Goal: Task Accomplishment & Management: Complete application form

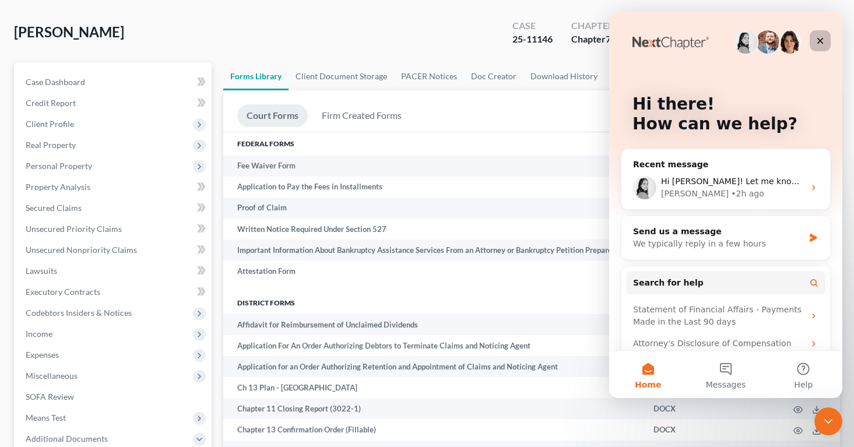
click at [826, 43] on div "Close" at bounding box center [819, 40] width 21 height 21
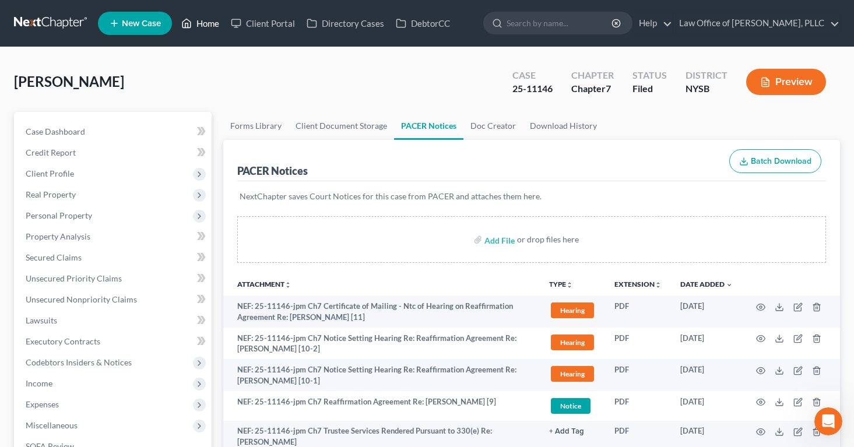
click at [208, 24] on link "Home" at bounding box center [200, 23] width 50 height 21
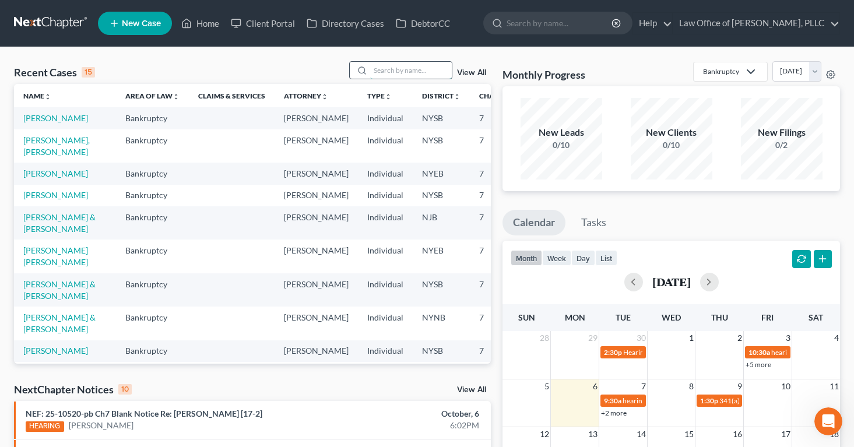
click at [390, 76] on input "search" at bounding box center [411, 70] width 82 height 17
type input "clark"
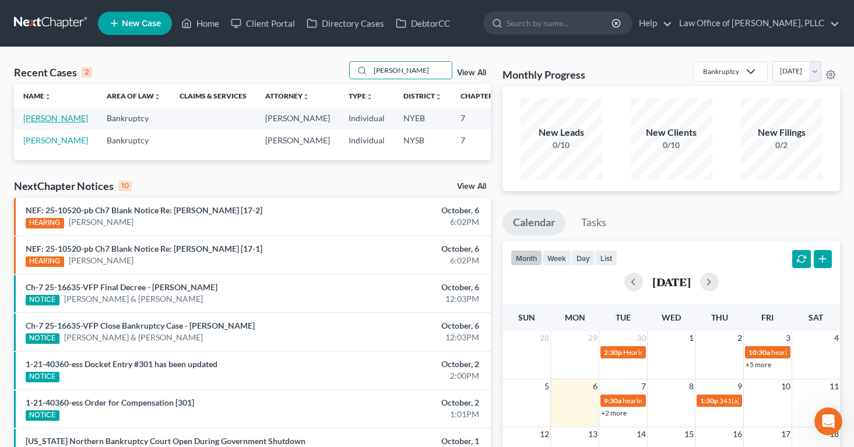
click at [35, 123] on link "[PERSON_NAME]" at bounding box center [55, 118] width 65 height 10
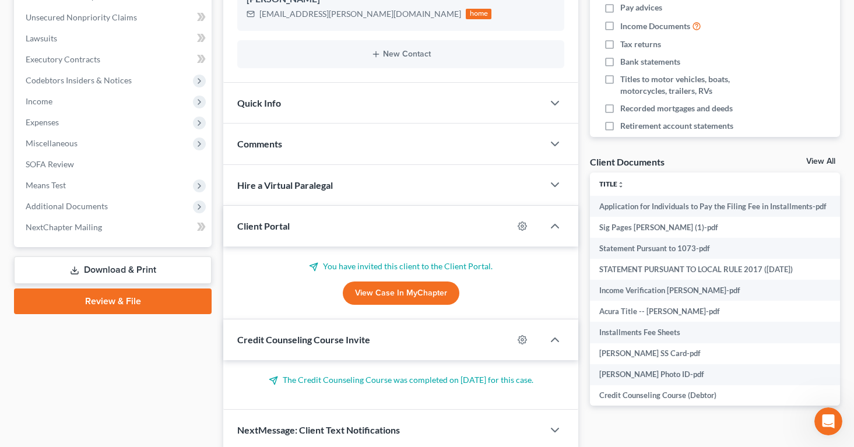
scroll to position [287, 0]
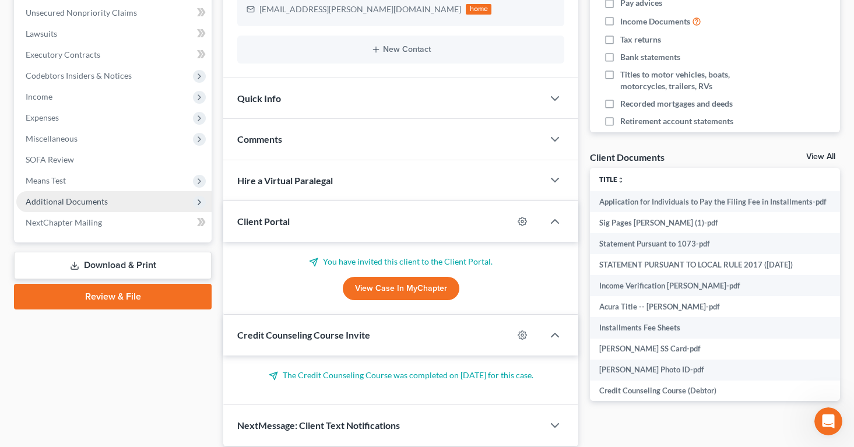
click at [36, 202] on span "Additional Documents" at bounding box center [67, 201] width 82 height 10
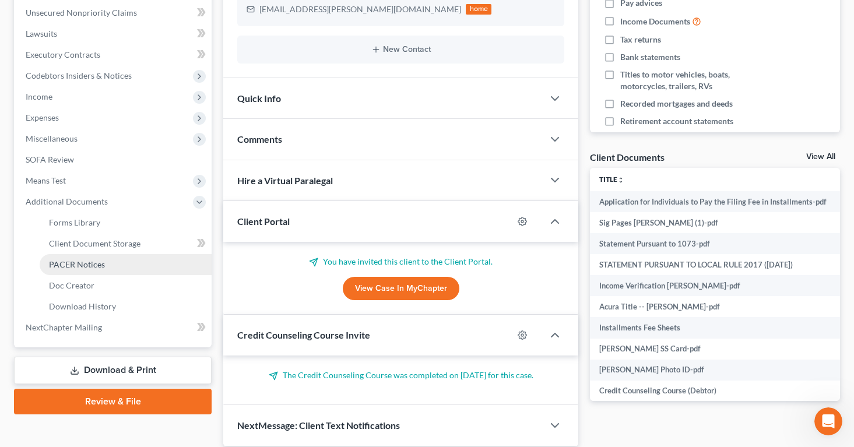
click at [62, 261] on span "PACER Notices" at bounding box center [77, 264] width 56 height 10
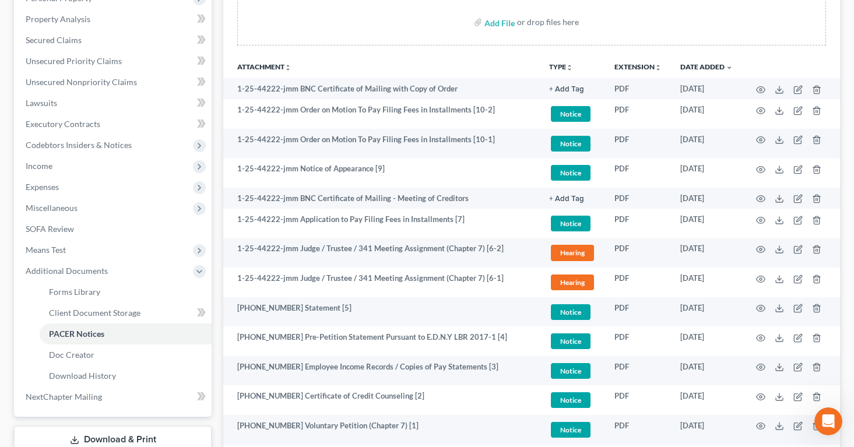
scroll to position [220, 0]
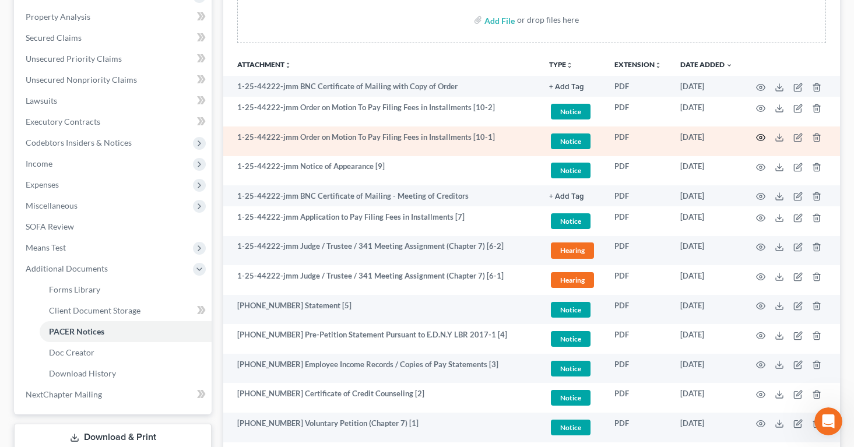
click at [763, 135] on icon "button" at bounding box center [760, 138] width 9 height 6
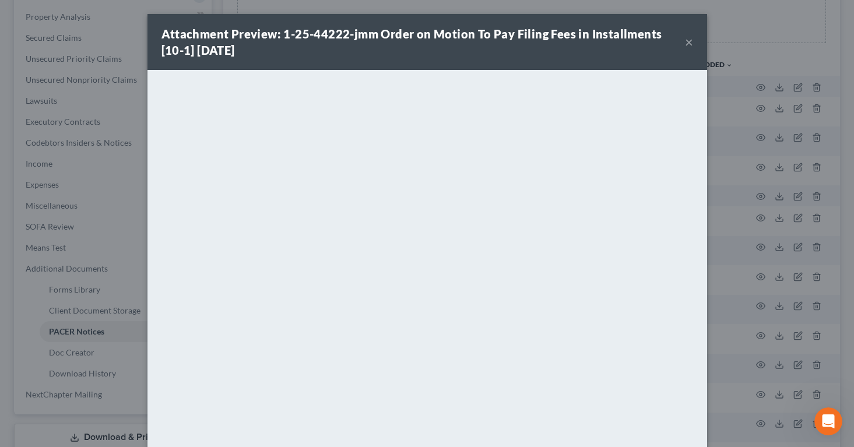
click at [688, 41] on button "×" at bounding box center [689, 42] width 8 height 14
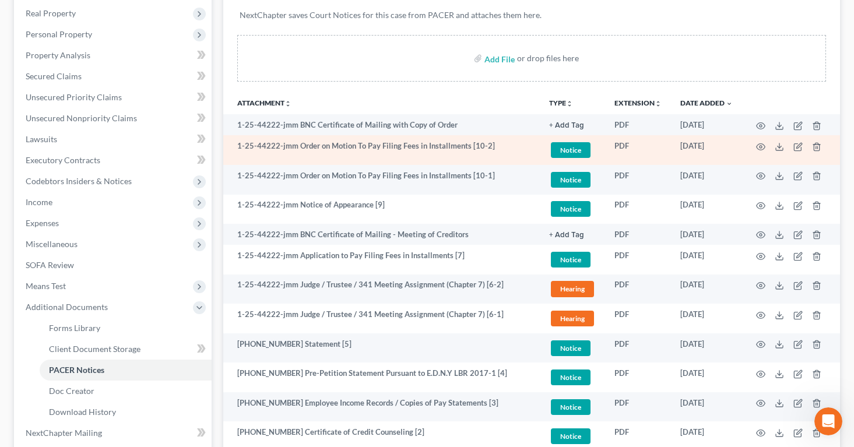
scroll to position [182, 0]
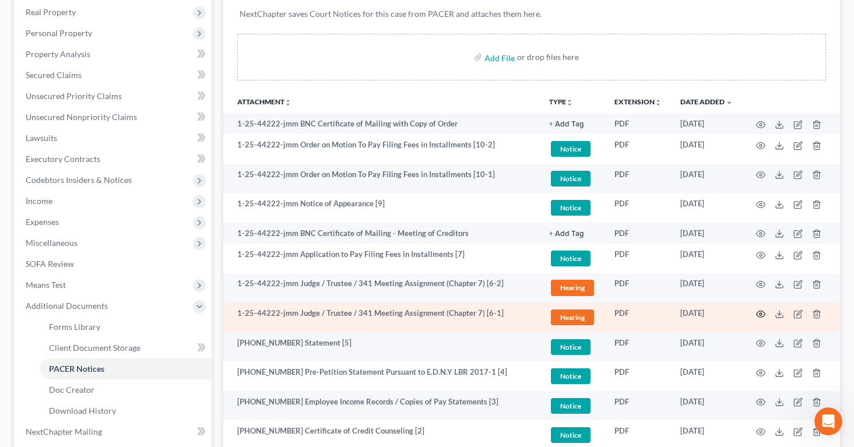
click at [758, 312] on icon "button" at bounding box center [760, 313] width 9 height 9
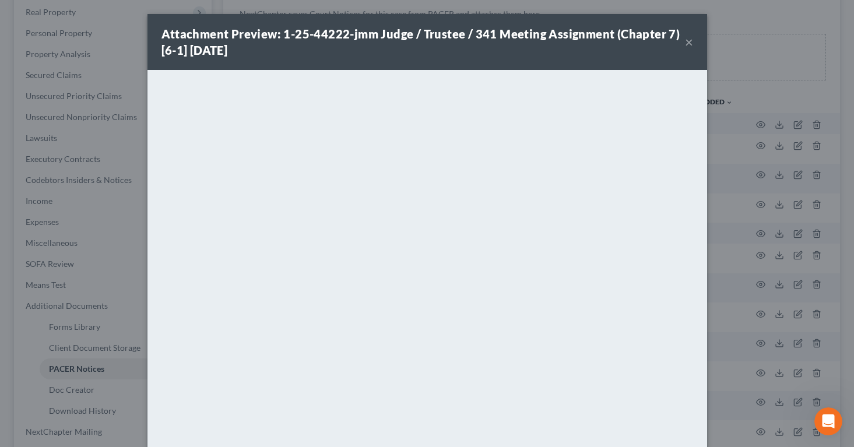
click at [688, 44] on button "×" at bounding box center [689, 42] width 8 height 14
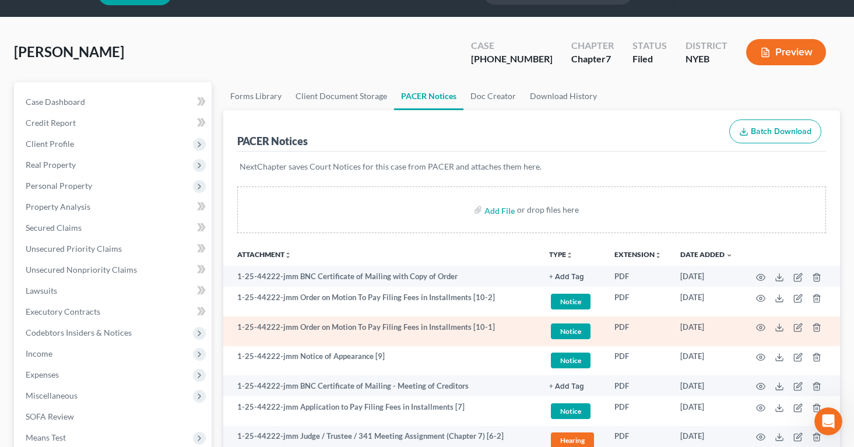
scroll to position [0, 0]
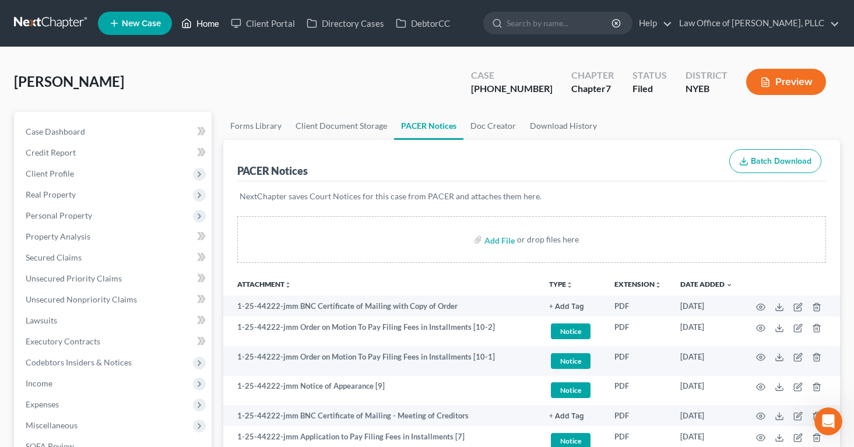
click at [206, 22] on link "Home" at bounding box center [200, 23] width 50 height 21
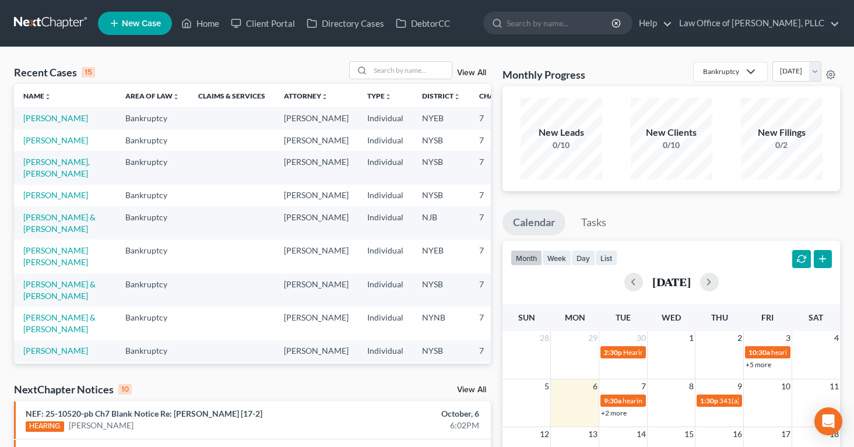
click at [413, 85] on th "District unfold_more expand_more expand_less" at bounding box center [441, 95] width 57 height 23
click at [133, 20] on span "New Case" at bounding box center [141, 23] width 39 height 9
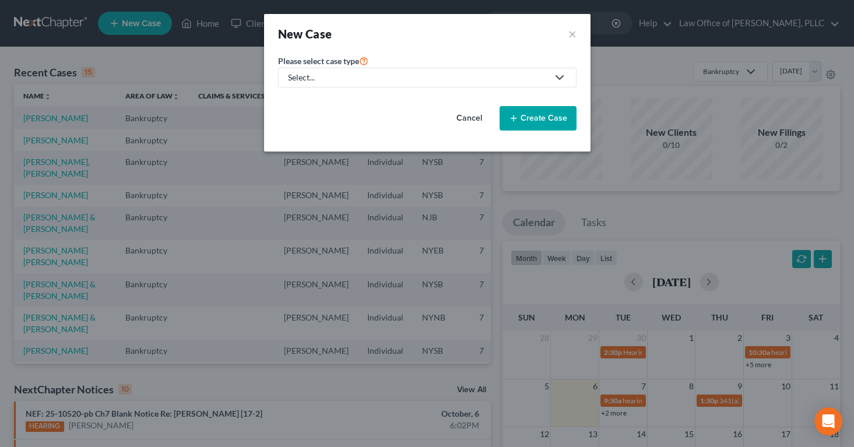
click at [294, 72] on div "Select..." at bounding box center [418, 78] width 260 height 12
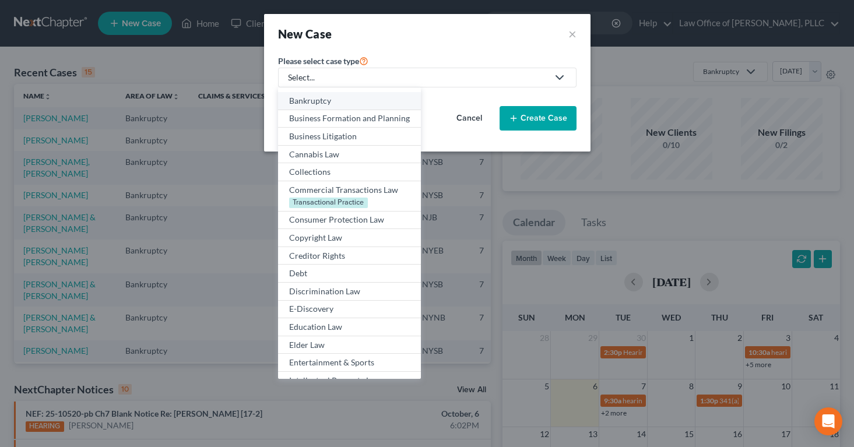
click at [303, 96] on div "Bankruptcy" at bounding box center [349, 101] width 121 height 12
select select "55"
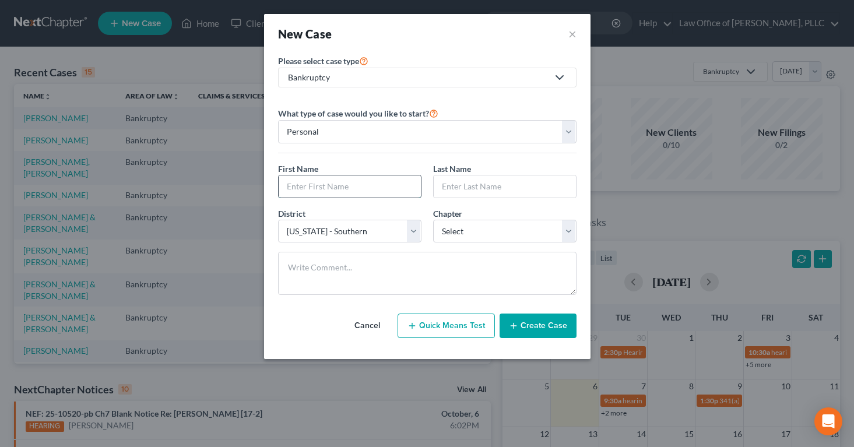
click at [291, 183] on input "text" at bounding box center [350, 186] width 142 height 22
type input "[PERSON_NAME]"
click at [441, 185] on input "text" at bounding box center [505, 186] width 142 height 22
type input "[PERSON_NAME]"
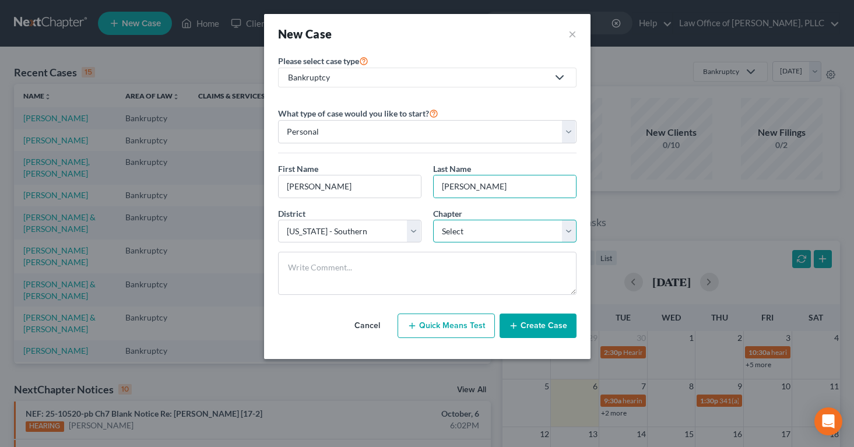
click at [455, 226] on select "Select 7 11 12 13" at bounding box center [504, 231] width 143 height 23
select select "0"
click at [433, 220] on select "Select 7 11 12 13" at bounding box center [504, 231] width 143 height 23
click at [521, 332] on button "Create Case" at bounding box center [537, 325] width 77 height 24
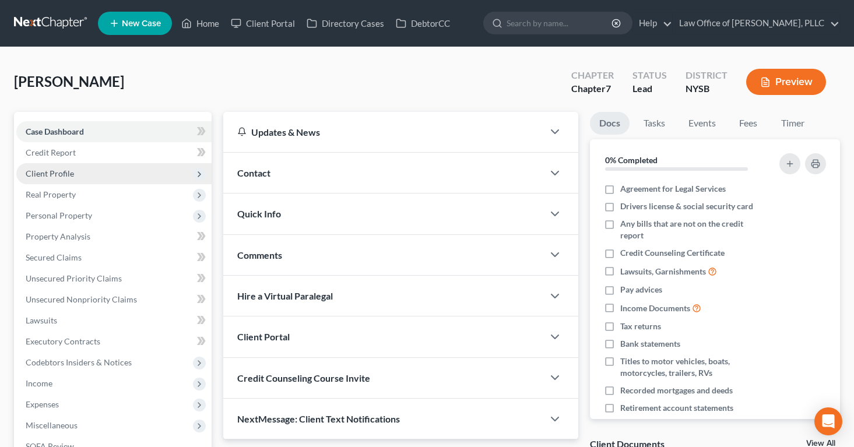
click at [57, 171] on span "Client Profile" at bounding box center [50, 173] width 48 height 10
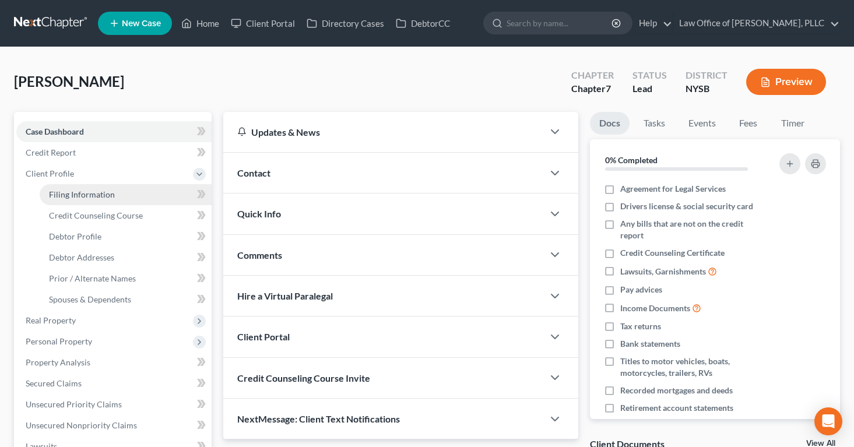
click at [69, 192] on span "Filing Information" at bounding box center [82, 194] width 66 height 10
select select "1"
select select "0"
select select "55"
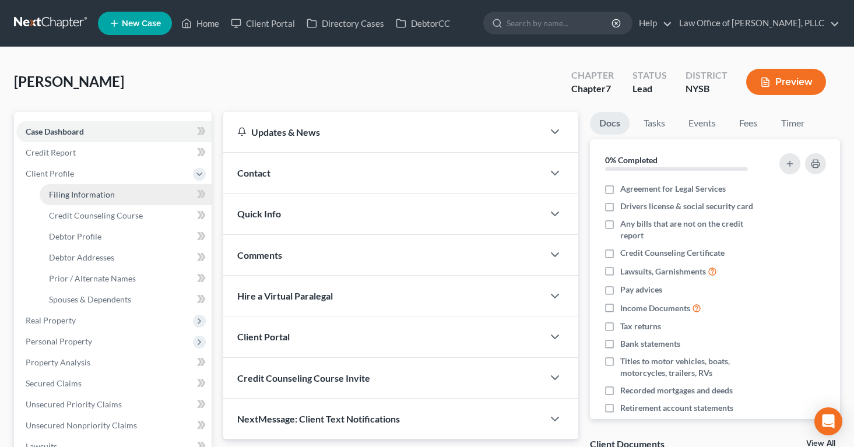
select select "0"
select select "35"
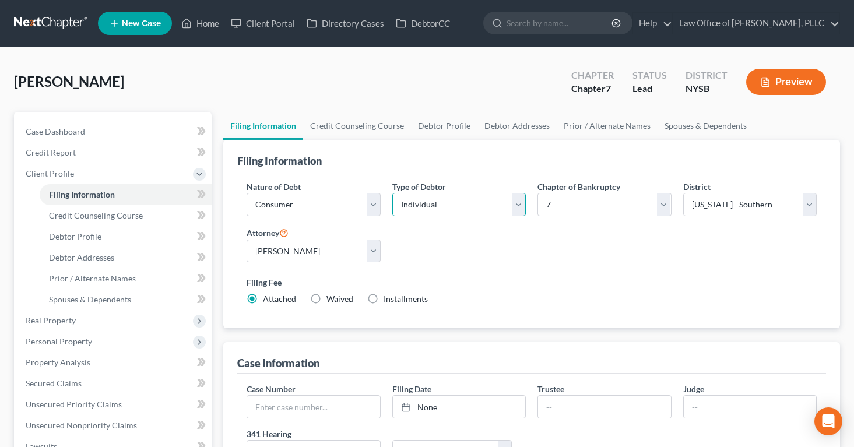
click at [517, 205] on select "Select Individual Joint" at bounding box center [458, 204] width 133 height 23
select select "1"
click at [392, 193] on select "Select Individual Joint" at bounding box center [458, 204] width 133 height 23
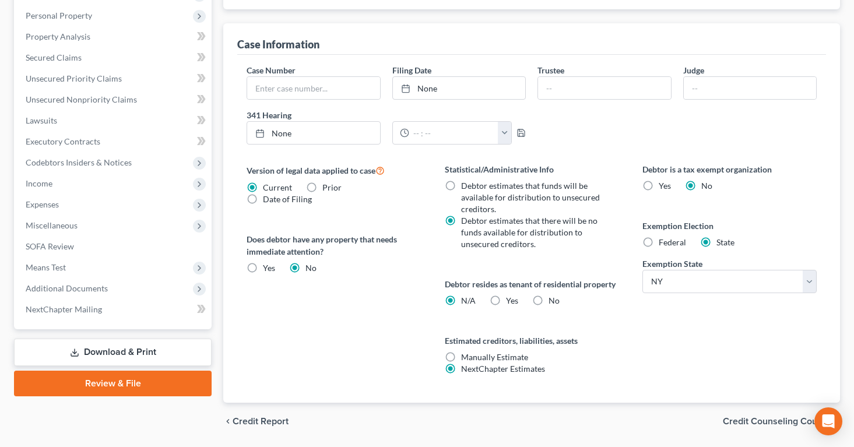
scroll to position [355, 0]
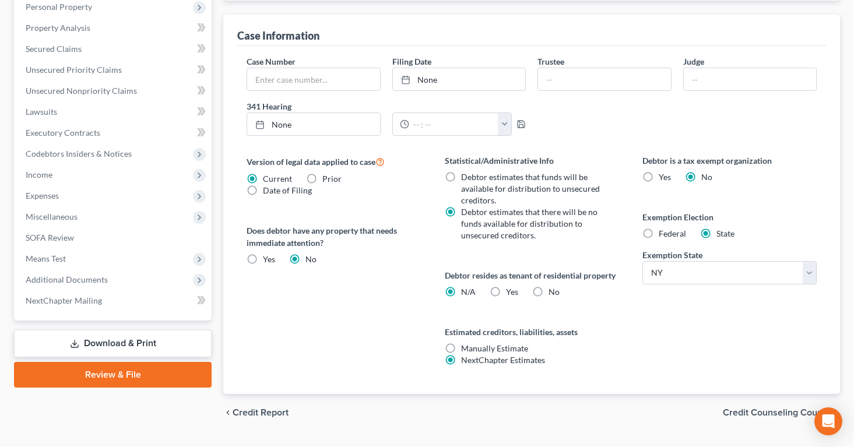
click at [748, 408] on span "Credit Counseling Course" at bounding box center [777, 412] width 108 height 9
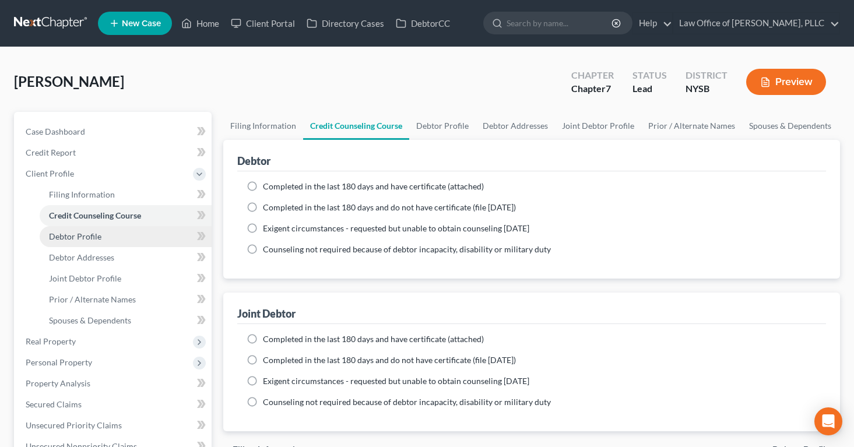
click at [86, 235] on span "Debtor Profile" at bounding box center [75, 236] width 52 height 10
select select "1"
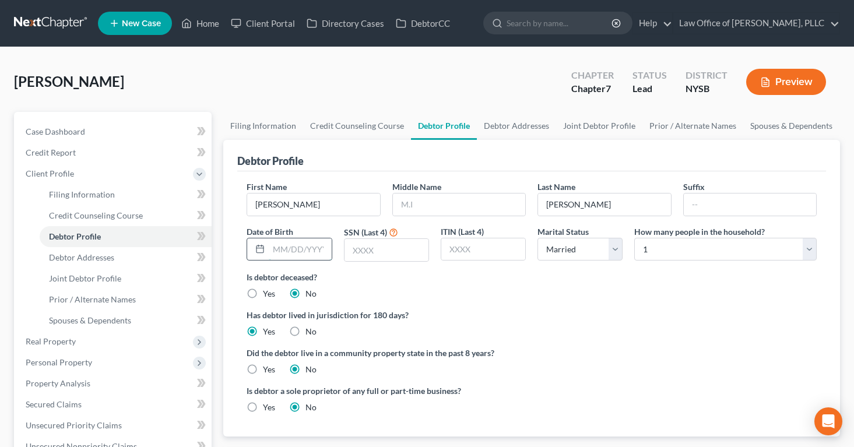
click at [278, 249] on input "text" at bounding box center [300, 249] width 62 height 22
click at [809, 246] on select "Select 1 2 3 4 5 6 7 8 9 10 11 12 13 14 15 16 17 18 19 20" at bounding box center [725, 249] width 182 height 23
select select "3"
click at [634, 238] on select "Select 1 2 3 4 5 6 7 8 9 10 11 12 13 14 15 16 17 18 19 20" at bounding box center [725, 249] width 182 height 23
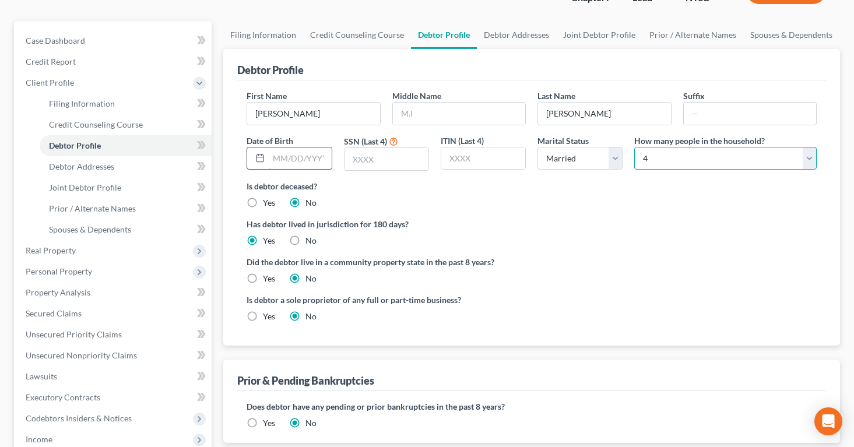
scroll to position [80, 0]
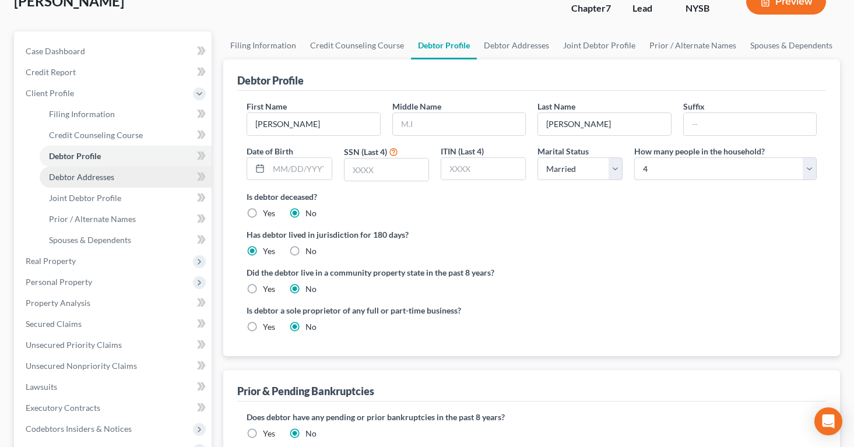
click at [98, 181] on span "Debtor Addresses" at bounding box center [81, 177] width 65 height 10
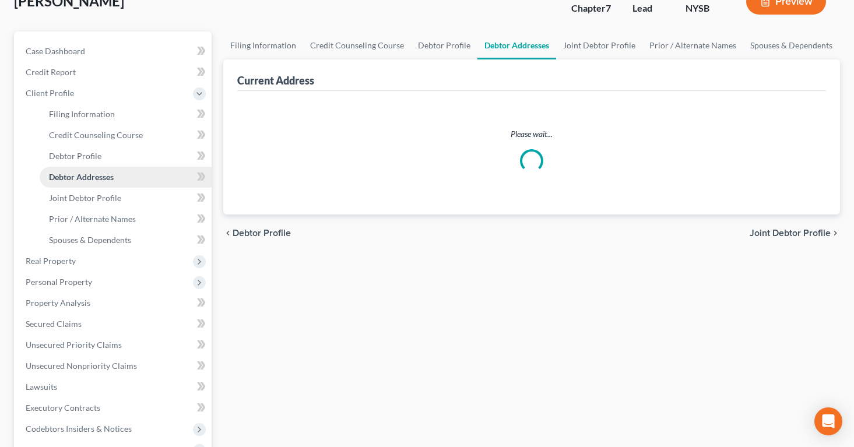
scroll to position [12, 0]
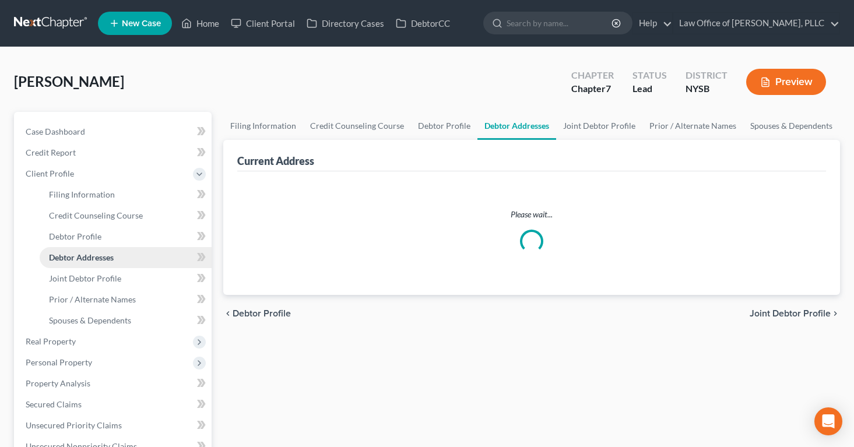
select select "0"
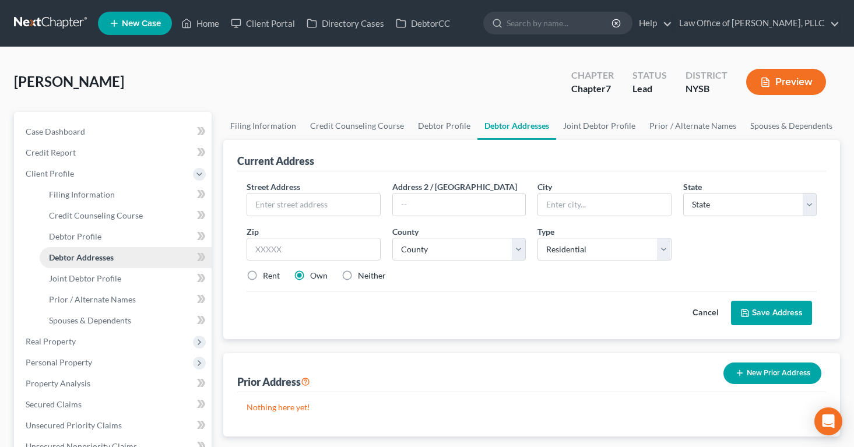
scroll to position [0, 0]
click at [267, 204] on input "text" at bounding box center [313, 204] width 132 height 22
click at [265, 86] on div "[PERSON_NAME] Upgraded Chapter Chapter 7 Status Lead District [GEOGRAPHIC_DATA]…" at bounding box center [427, 86] width 826 height 51
click at [91, 277] on span "Joint Debtor Profile" at bounding box center [85, 278] width 72 height 10
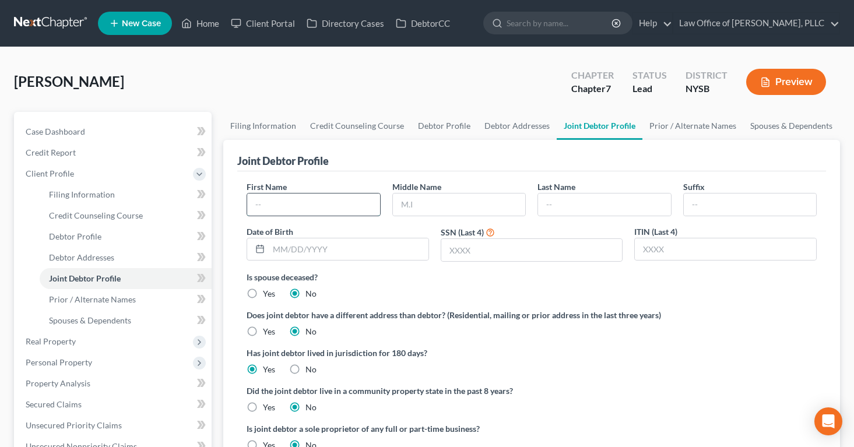
click at [265, 205] on input "text" at bounding box center [313, 204] width 132 height 22
type input "[PERSON_NAME]"
click at [552, 206] on input "text" at bounding box center [604, 204] width 132 height 22
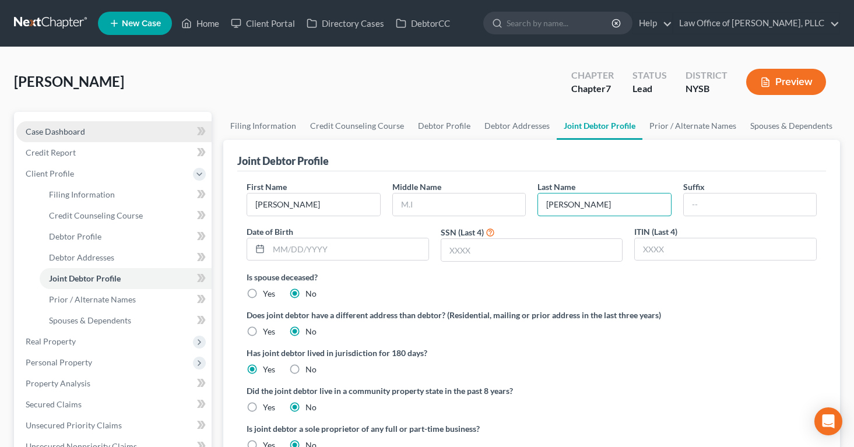
type input "[PERSON_NAME]"
click at [59, 124] on link "Case Dashboard" at bounding box center [113, 131] width 195 height 21
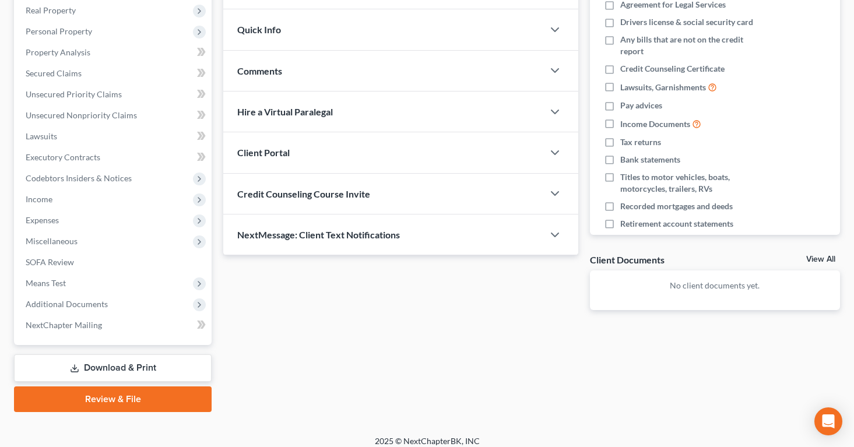
scroll to position [192, 0]
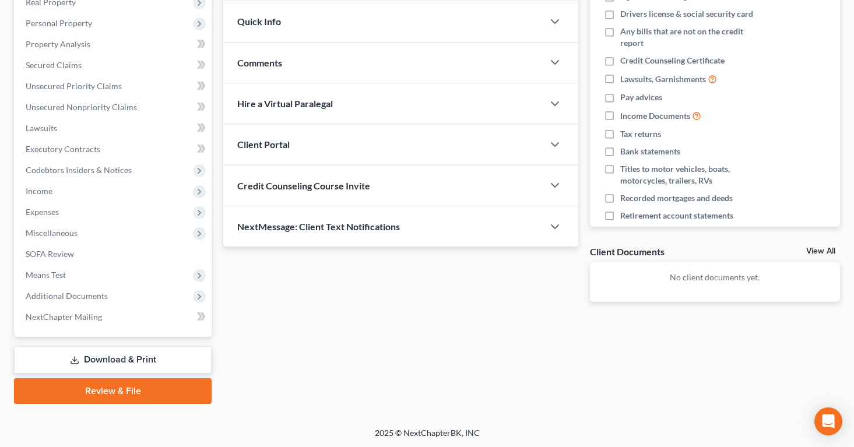
click at [263, 141] on span "Client Portal" at bounding box center [263, 144] width 52 height 11
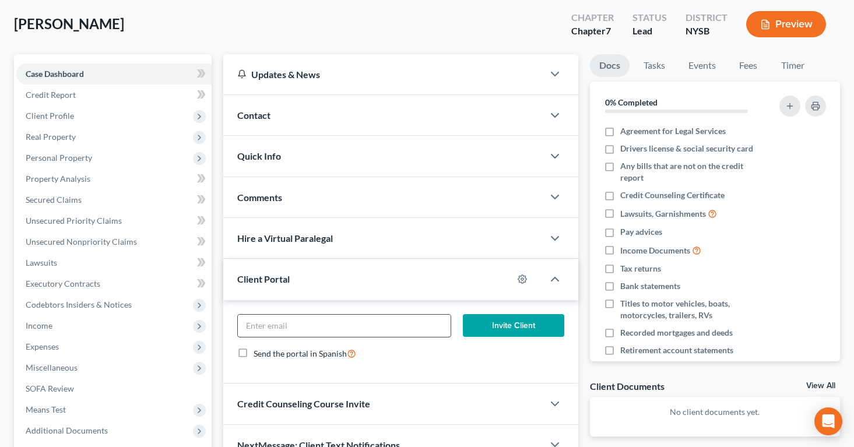
scroll to position [0, 0]
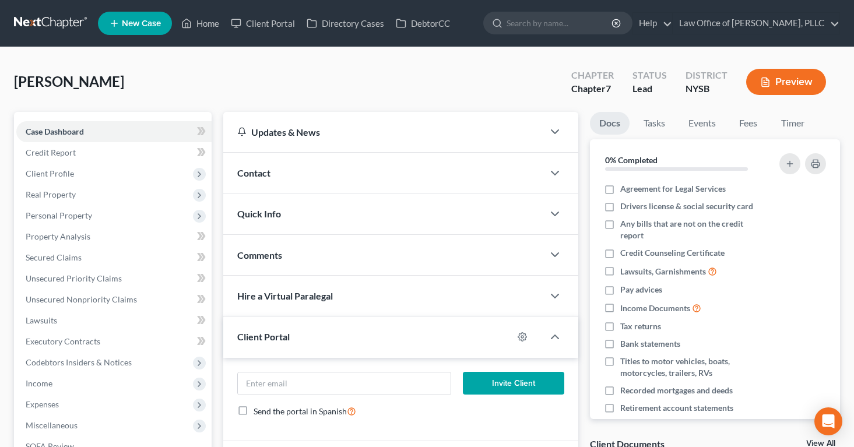
click at [253, 173] on span "Contact" at bounding box center [253, 172] width 33 height 11
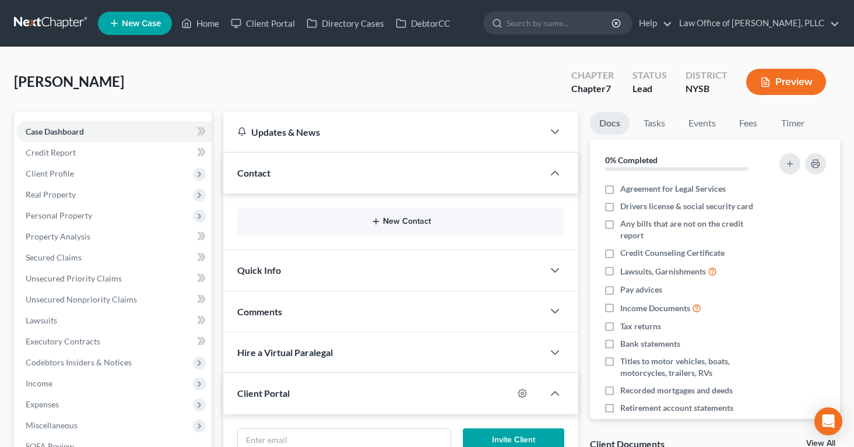
click at [263, 218] on button "New Contact" at bounding box center [400, 221] width 308 height 9
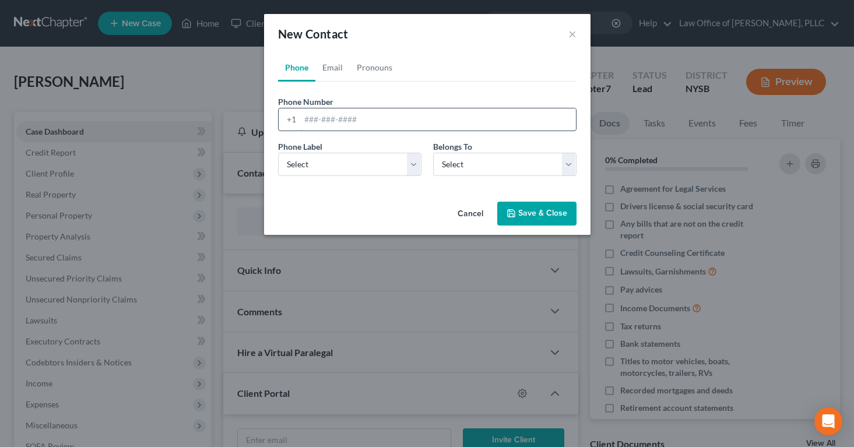
click at [301, 127] on input "tel" at bounding box center [438, 119] width 276 height 22
click at [317, 119] on input "9298550811" at bounding box center [438, 119] width 276 height 22
click at [334, 118] on input "929-8550811" at bounding box center [438, 119] width 276 height 22
type input "[PHONE_NUMBER]"
click at [410, 161] on select "Select Mobile Home Work Other" at bounding box center [349, 164] width 143 height 23
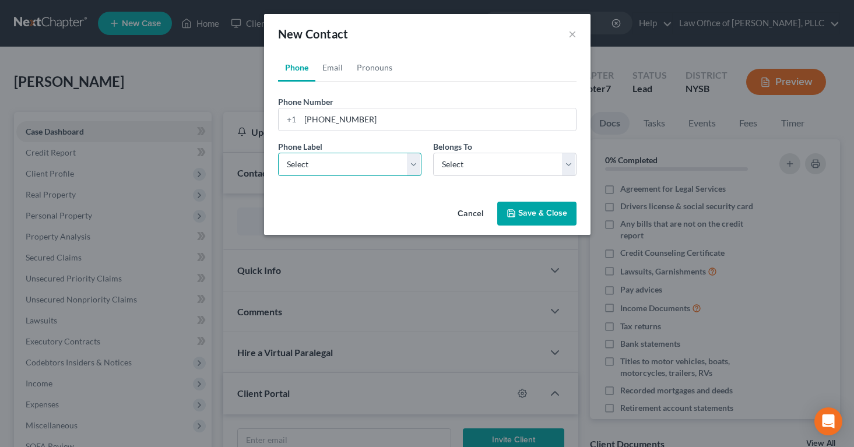
select select "0"
click at [278, 153] on select "Select Mobile Home Work Other" at bounding box center [349, 164] width 143 height 23
click at [568, 161] on select "Select Client Spouse Other" at bounding box center [504, 164] width 143 height 23
select select "1"
click at [433, 153] on select "Select Client Spouse Other" at bounding box center [504, 164] width 143 height 23
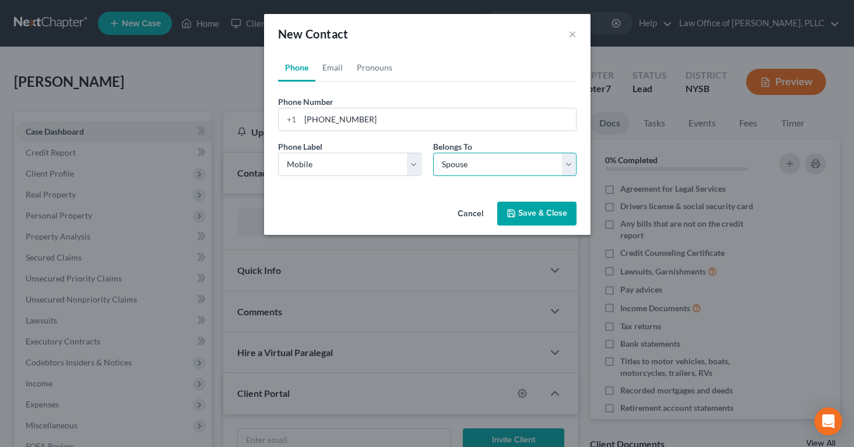
select select "1"
click at [335, 71] on link "Email" at bounding box center [332, 68] width 34 height 28
click at [312, 114] on input "email" at bounding box center [438, 119] width 276 height 22
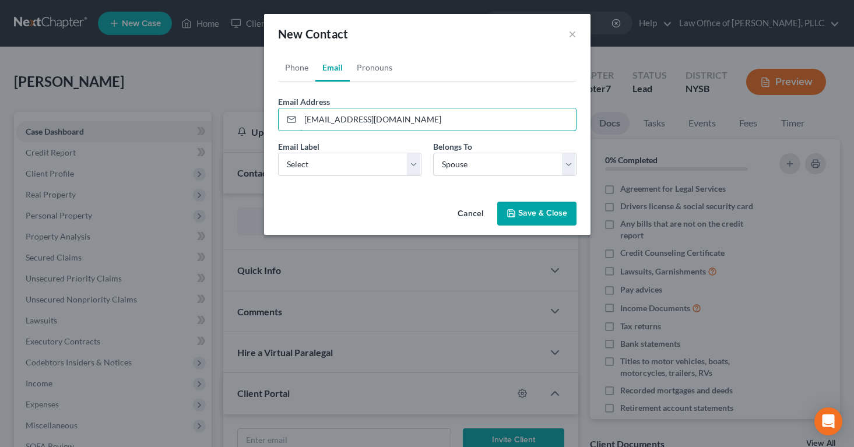
type input "[EMAIL_ADDRESS][DOMAIN_NAME]"
click at [516, 216] on icon "button" at bounding box center [510, 213] width 9 height 9
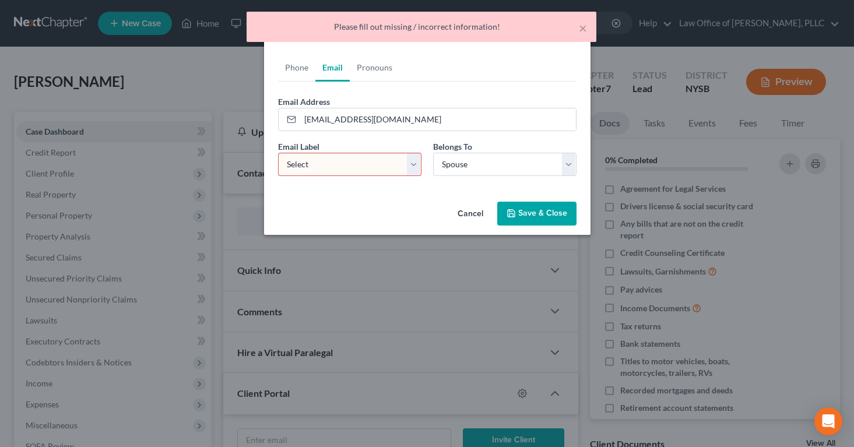
click at [413, 163] on select "Select Home Work Other" at bounding box center [349, 164] width 143 height 23
select select "0"
click at [278, 153] on select "Select Home Work Other" at bounding box center [349, 164] width 143 height 23
click at [538, 213] on button "Save & Close" at bounding box center [536, 214] width 79 height 24
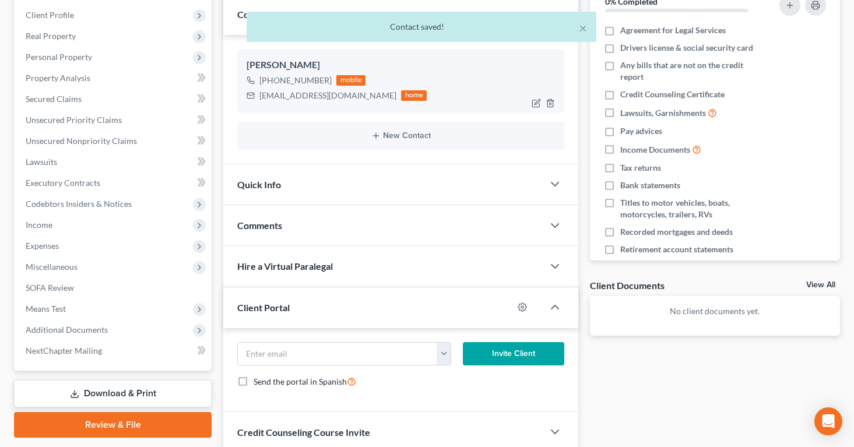
scroll to position [166, 0]
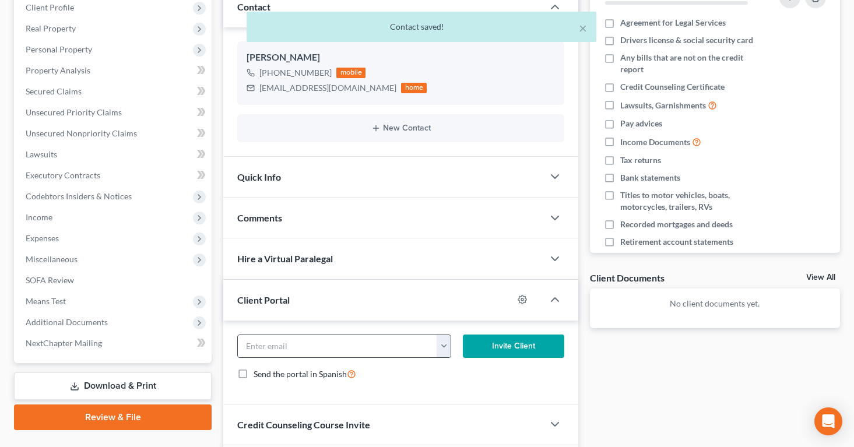
click at [442, 345] on button "button" at bounding box center [443, 346] width 14 height 22
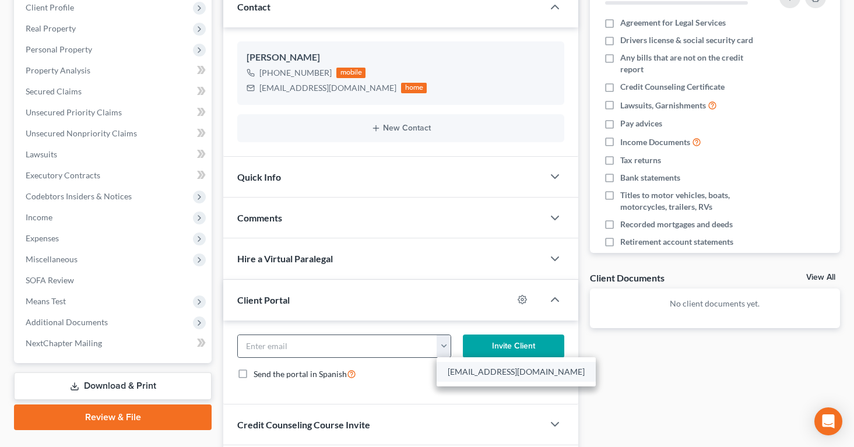
click at [454, 370] on link "[EMAIL_ADDRESS][DOMAIN_NAME]" at bounding box center [515, 372] width 159 height 20
type input "[EMAIL_ADDRESS][DOMAIN_NAME]"
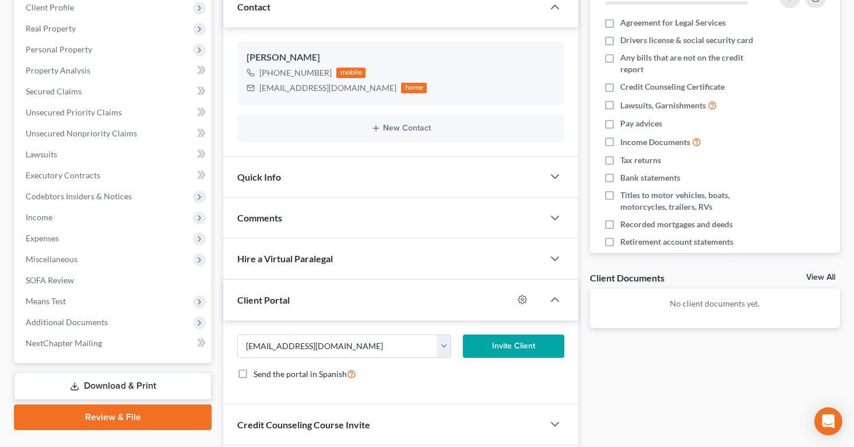
click at [477, 350] on button "Invite Client" at bounding box center [513, 345] width 101 height 23
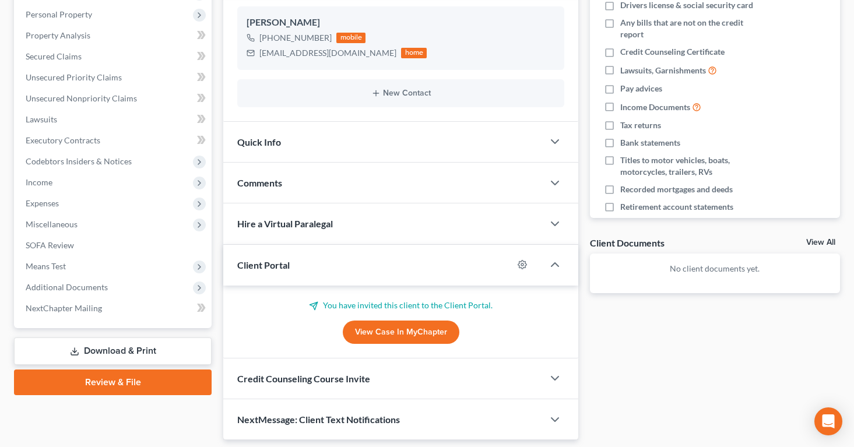
scroll to position [238, 0]
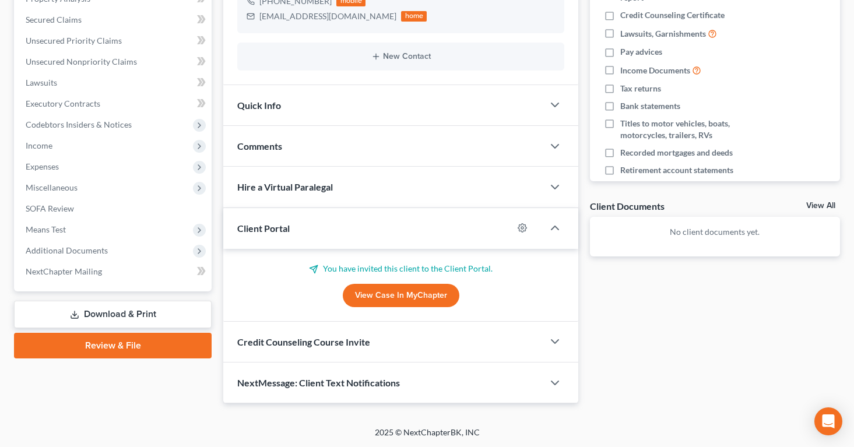
click at [418, 337] on div "Credit Counseling Course Invite" at bounding box center [383, 342] width 320 height 40
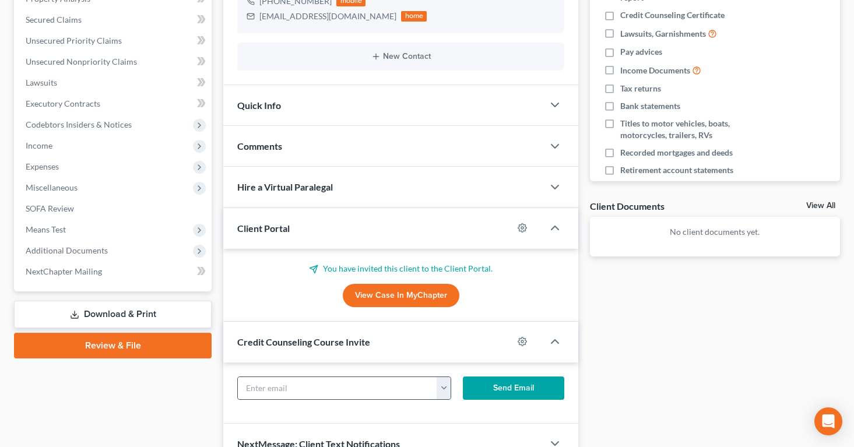
click at [442, 387] on button "button" at bounding box center [443, 388] width 14 height 22
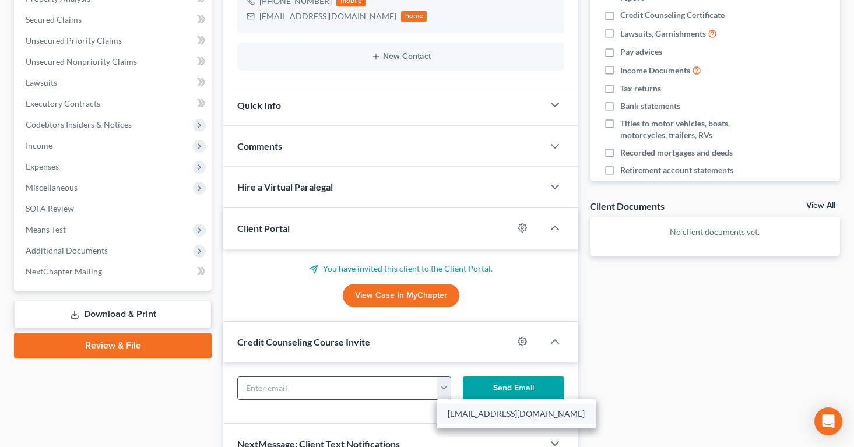
click at [451, 411] on link "[EMAIL_ADDRESS][DOMAIN_NAME]" at bounding box center [515, 414] width 159 height 20
type input "[EMAIL_ADDRESS][DOMAIN_NAME]"
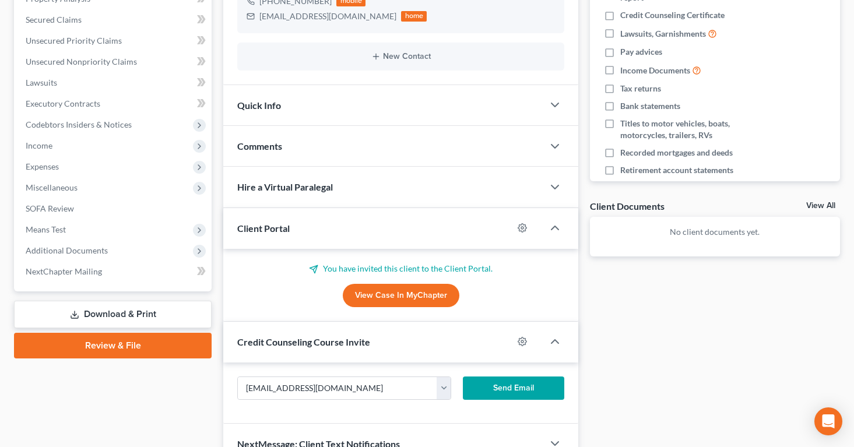
click at [482, 389] on button "Send Email" at bounding box center [513, 387] width 101 height 23
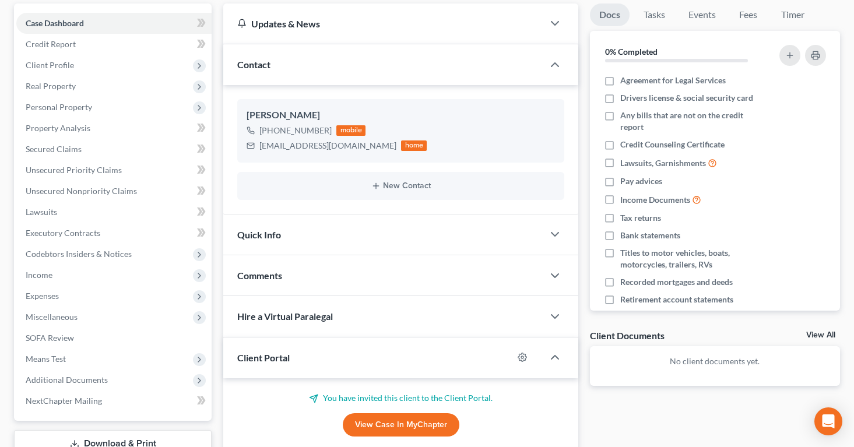
scroll to position [0, 0]
